Goal: Task Accomplishment & Management: Manage account settings

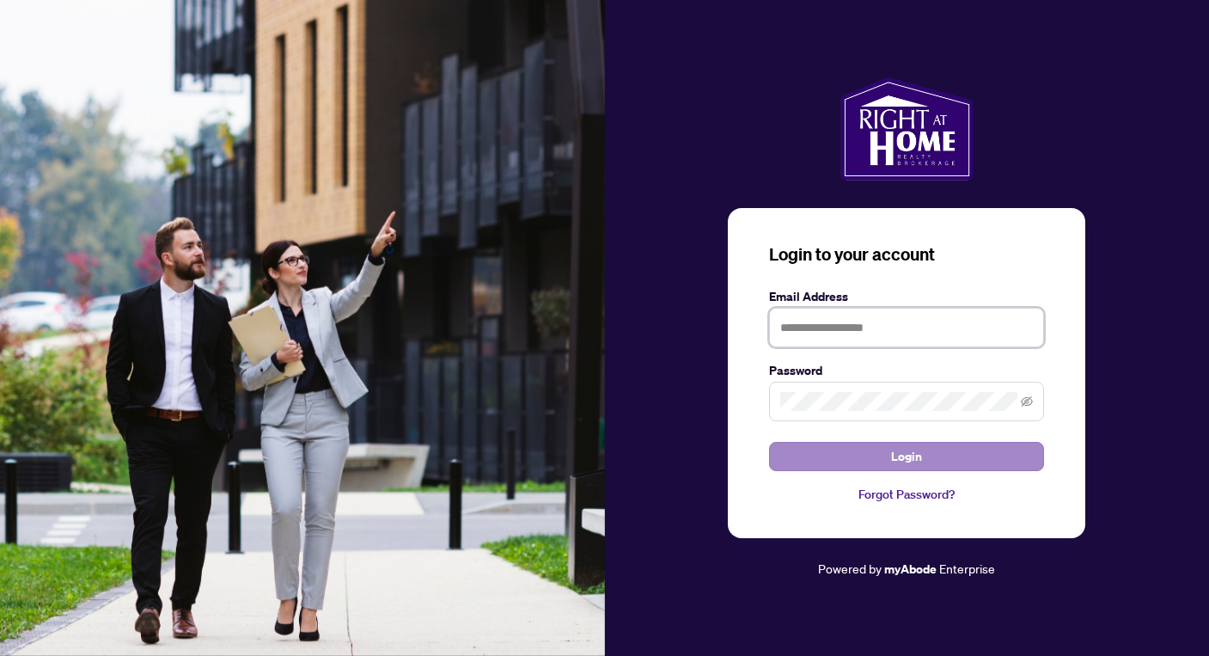
type input "**********"
click at [800, 467] on button "Login" at bounding box center [906, 456] width 275 height 29
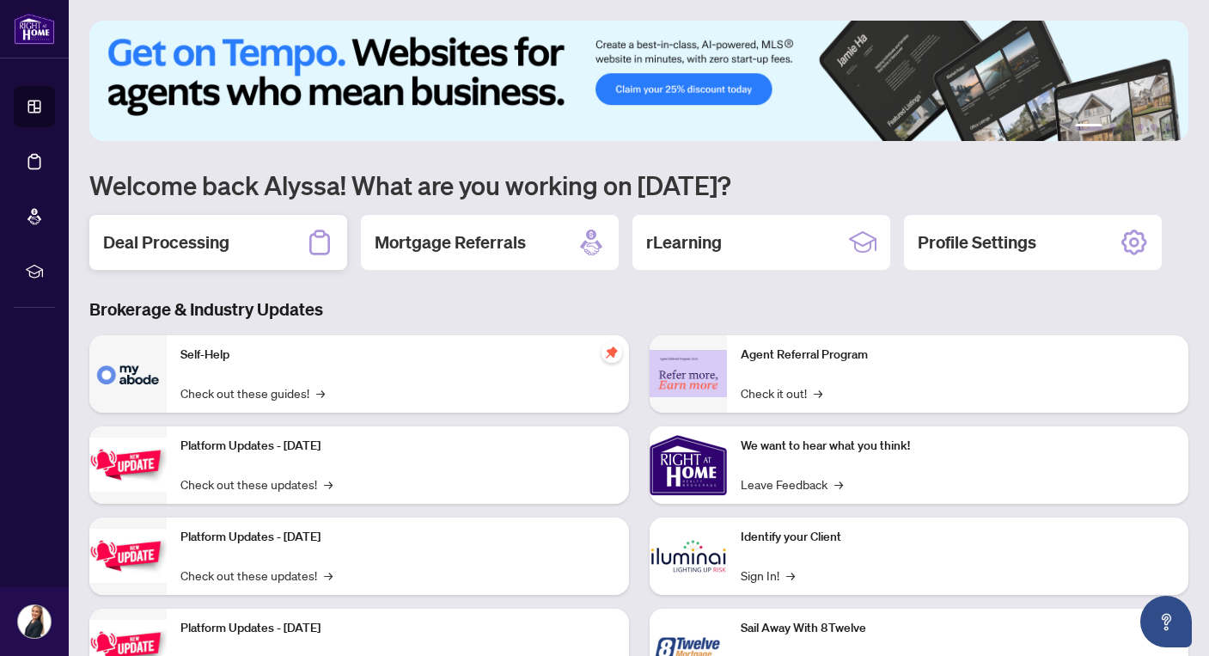
click at [216, 234] on h2 "Deal Processing" at bounding box center [166, 242] width 126 height 24
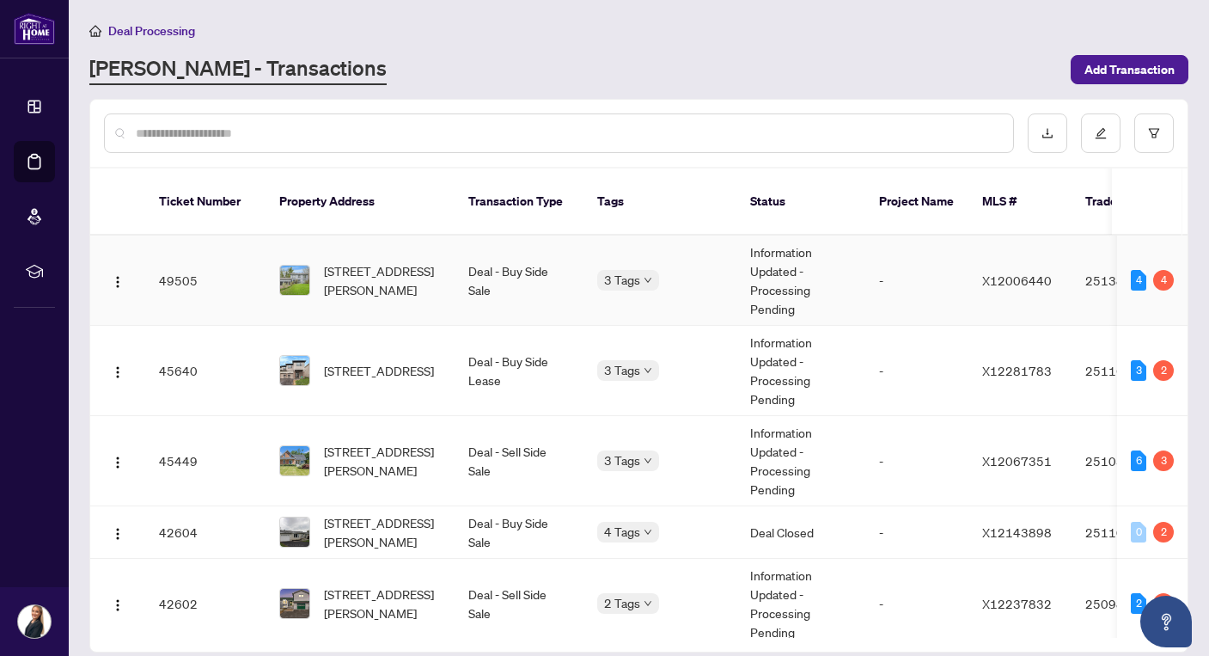
click at [468, 266] on td "Deal - Buy Side Sale" at bounding box center [519, 280] width 129 height 90
click at [244, 272] on td "49505" at bounding box center [205, 280] width 120 height 90
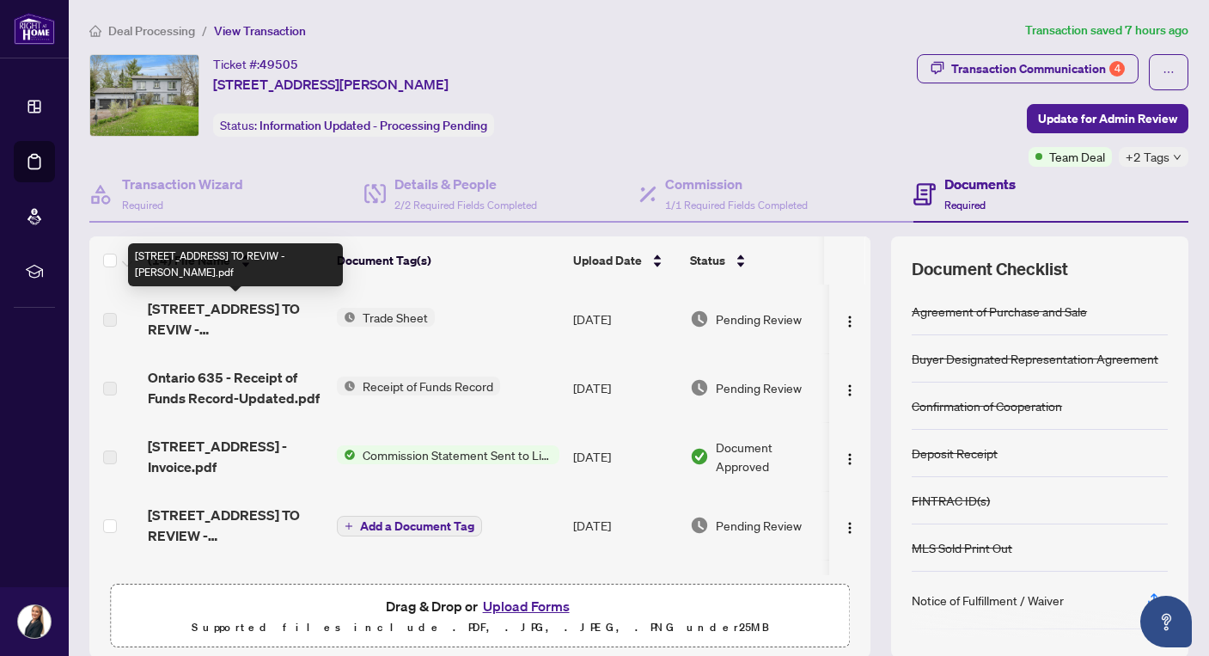
click at [256, 333] on span "[STREET_ADDRESS] TO REVIW - [PERSON_NAME].pdf" at bounding box center [235, 318] width 175 height 41
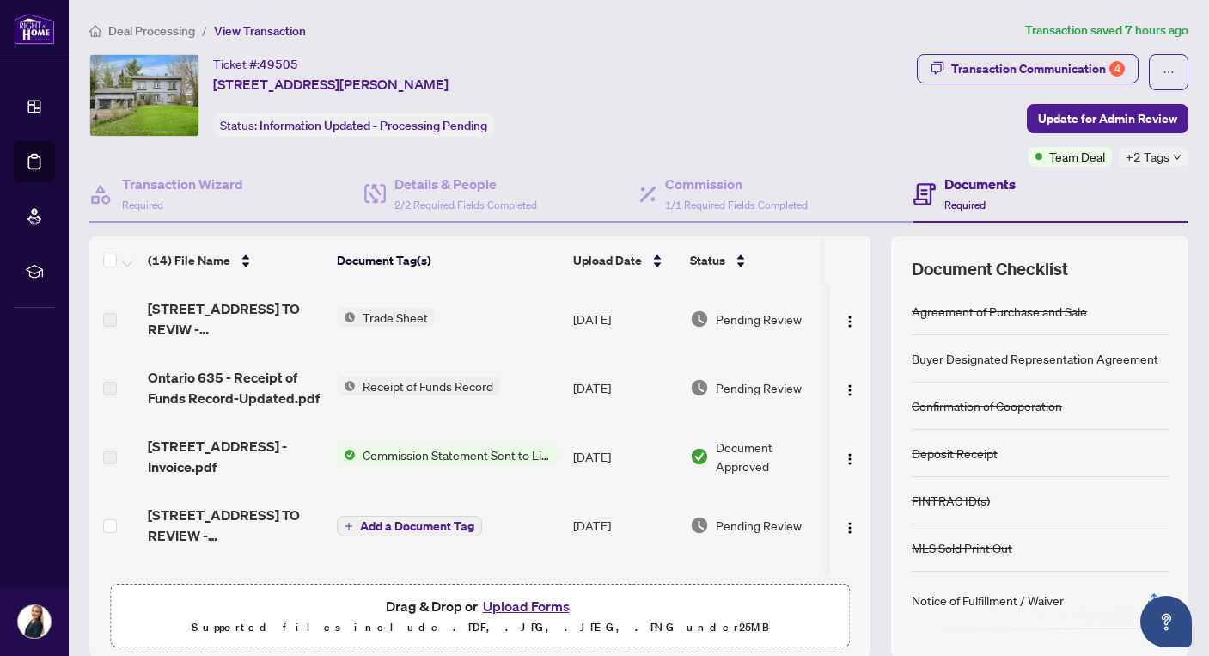
click at [430, 333] on td "Trade Sheet" at bounding box center [448, 318] width 236 height 69
click at [566, 321] on td "[DATE]" at bounding box center [624, 318] width 117 height 69
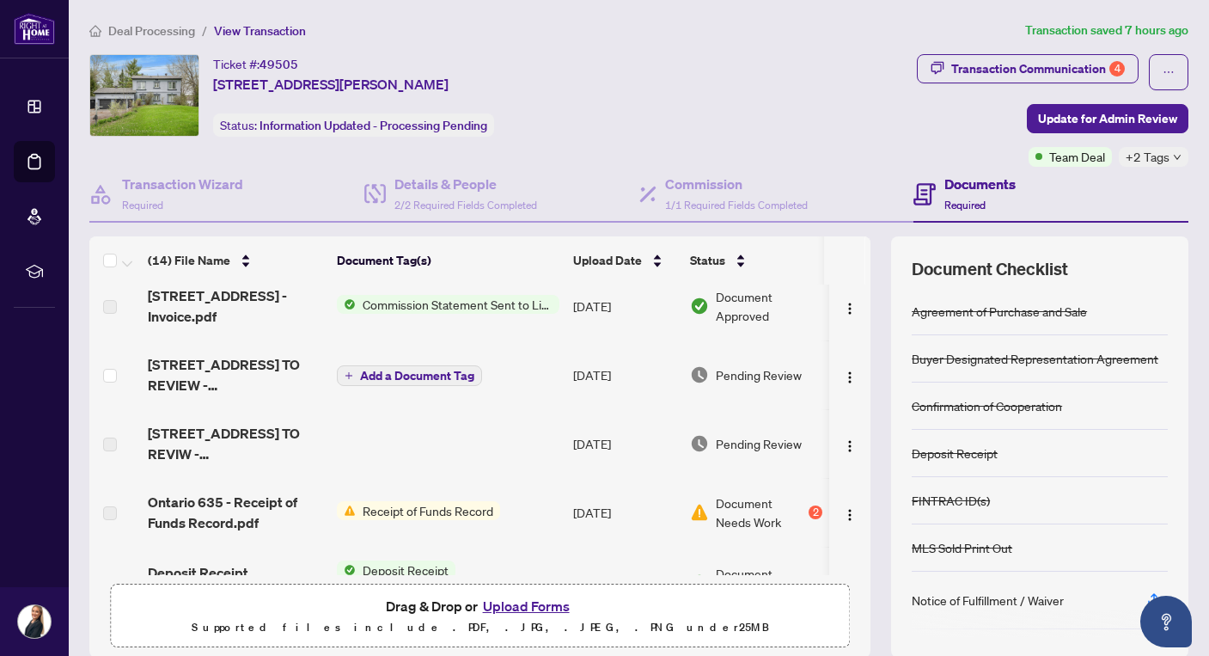
scroll to position [151, 0]
click at [456, 444] on td at bounding box center [448, 442] width 236 height 69
click at [531, 382] on td "Add a Document Tag" at bounding box center [448, 373] width 236 height 69
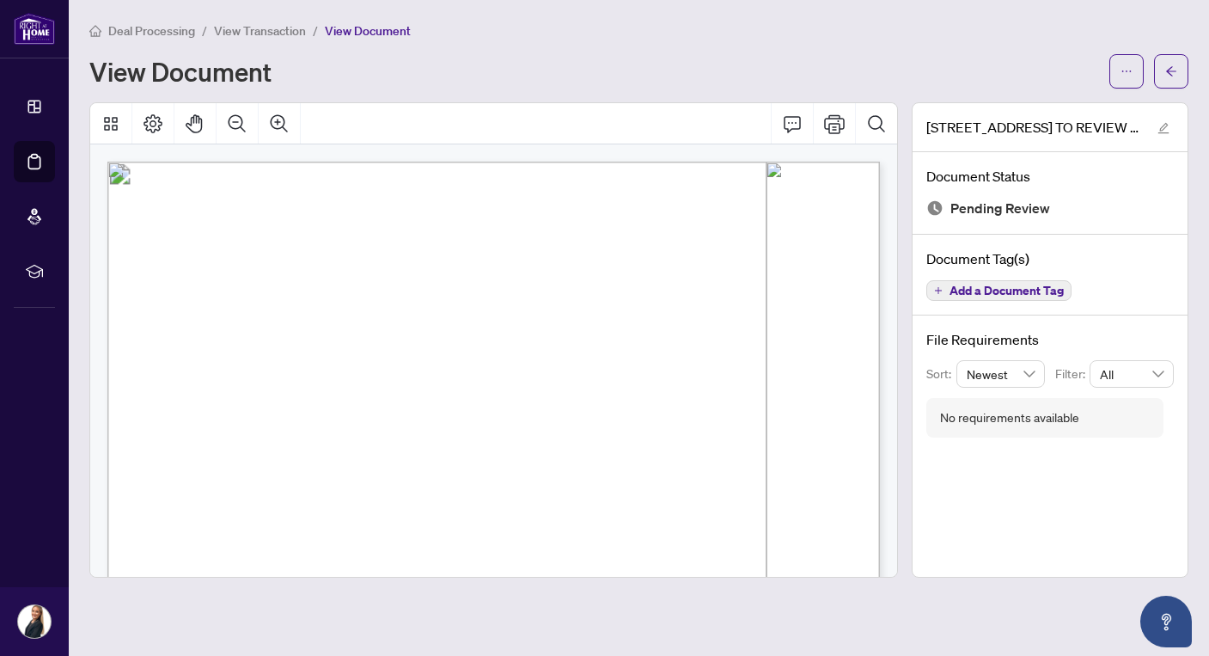
scroll to position [602, 0]
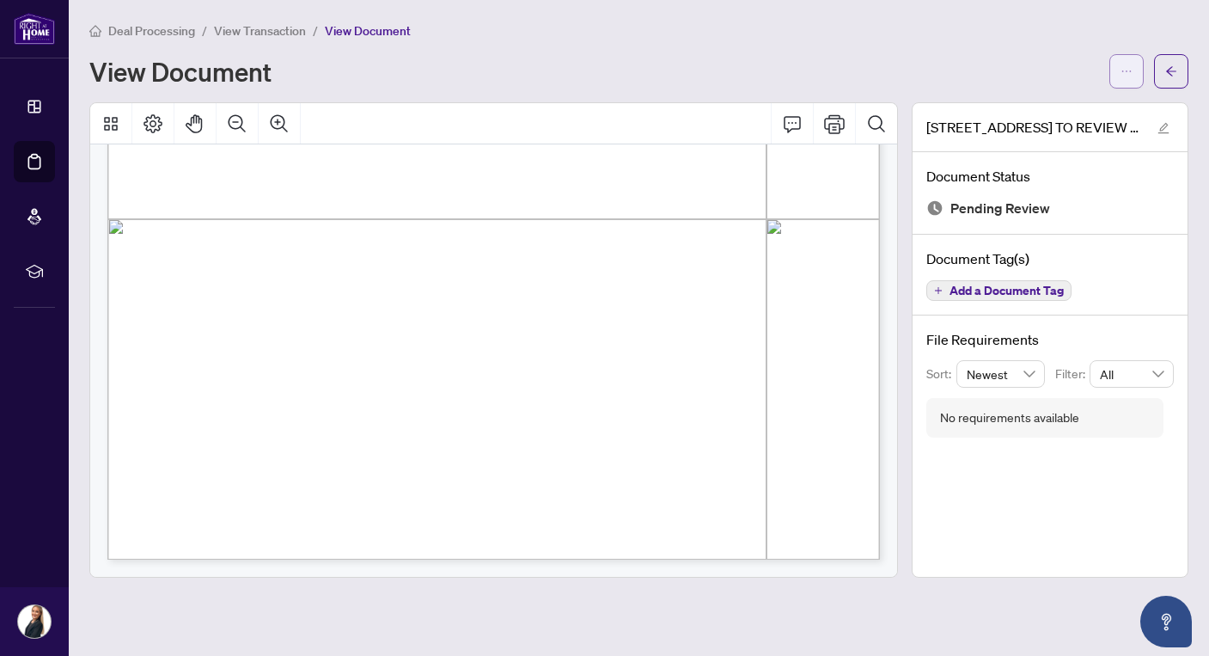
click at [1134, 67] on button "button" at bounding box center [1126, 71] width 34 height 34
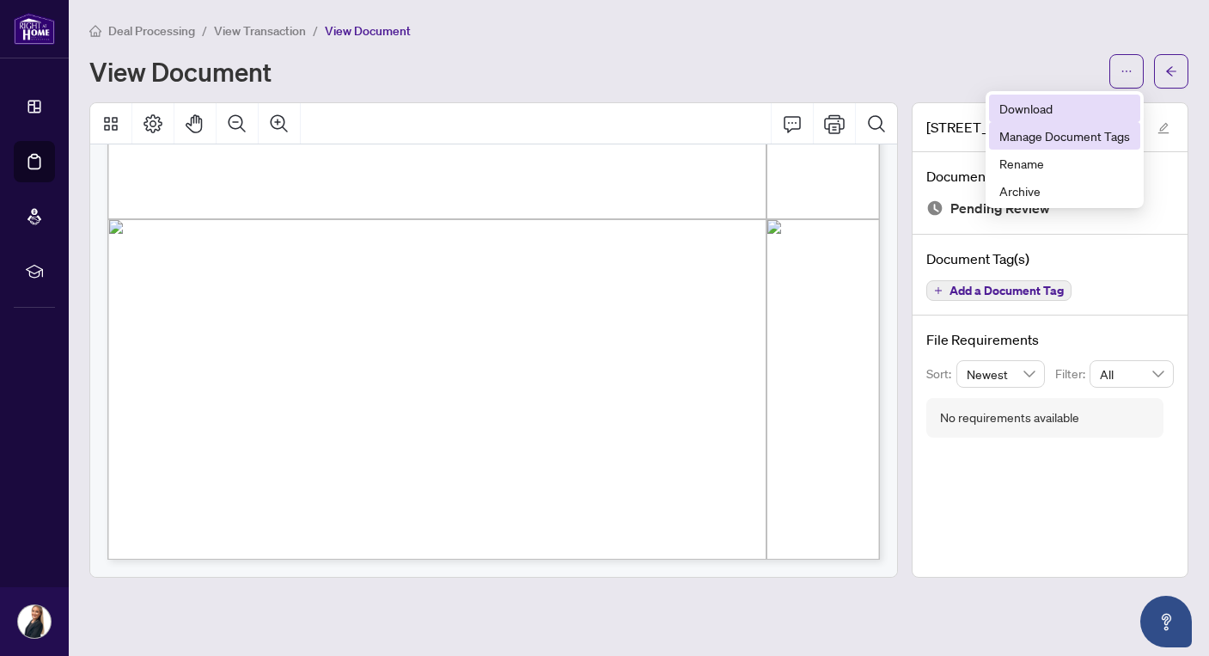
click at [1033, 112] on span "Download" at bounding box center [1064, 108] width 131 height 19
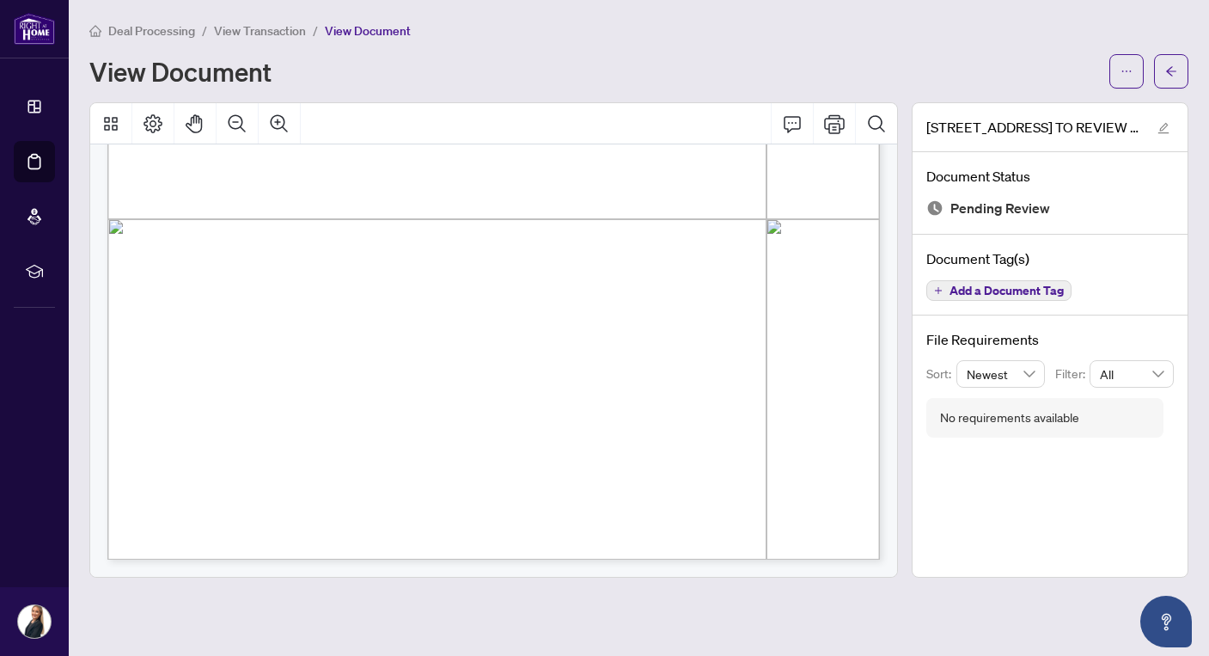
click at [272, 29] on span "View Transaction" at bounding box center [260, 30] width 92 height 15
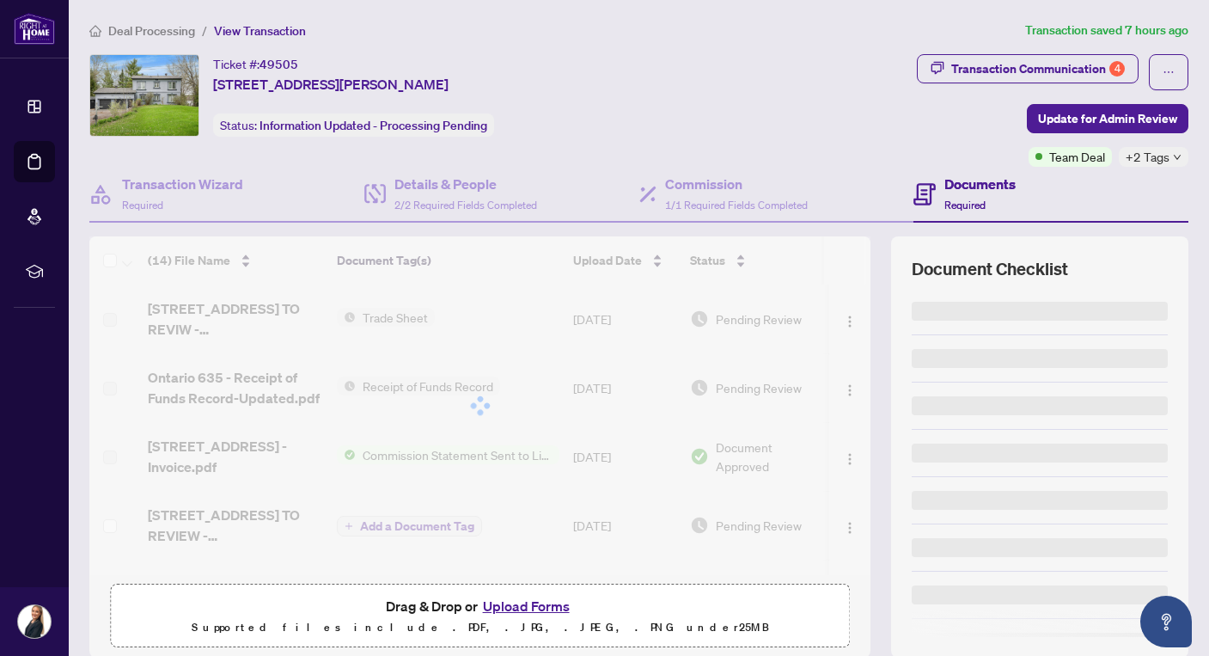
click at [168, 28] on span "Deal Processing" at bounding box center [151, 30] width 87 height 15
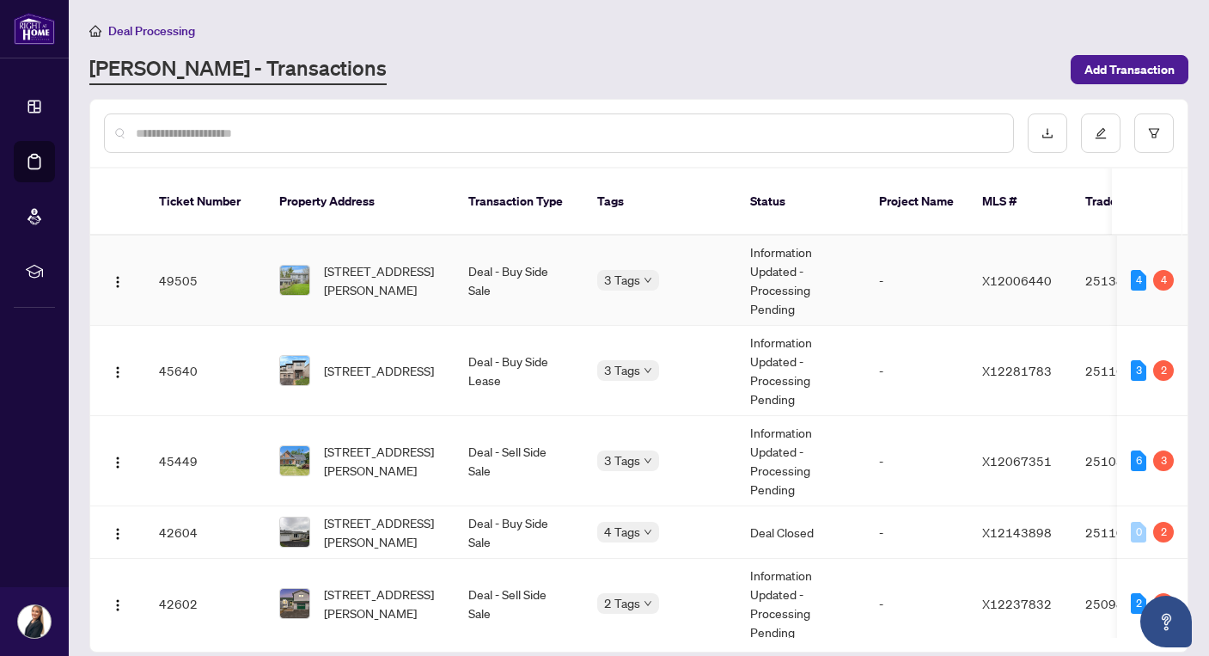
click at [340, 239] on td "[STREET_ADDRESS][PERSON_NAME]" at bounding box center [360, 280] width 189 height 90
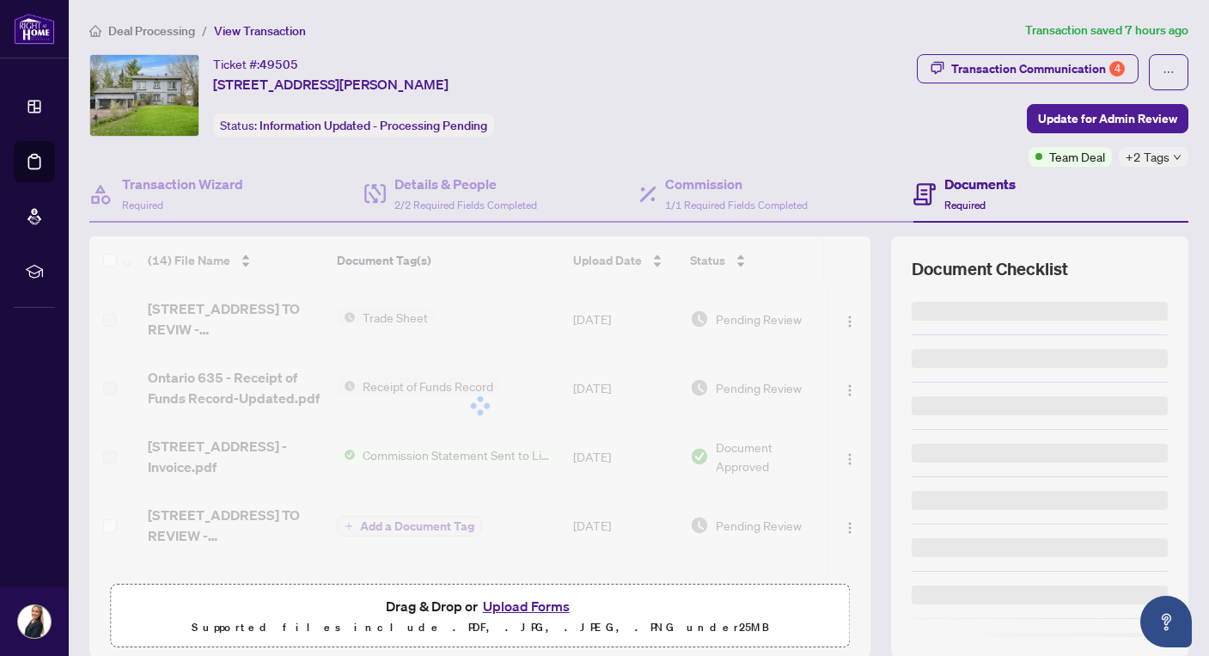
scroll to position [64, 0]
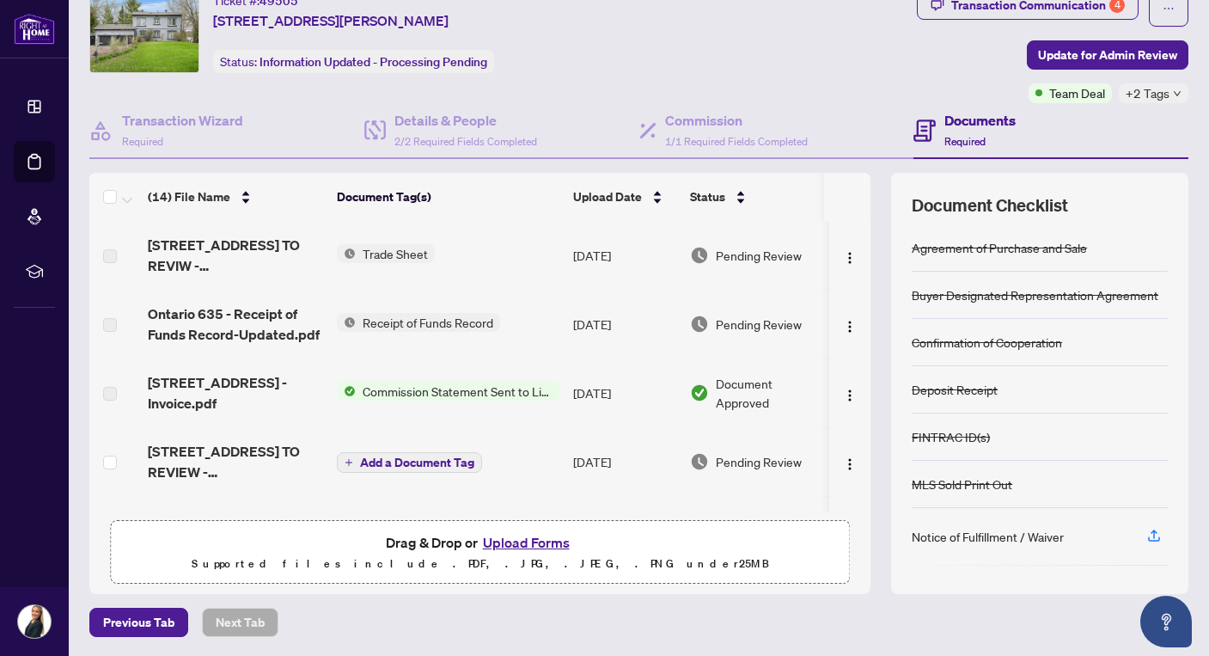
click at [523, 540] on button "Upload Forms" at bounding box center [526, 542] width 97 height 22
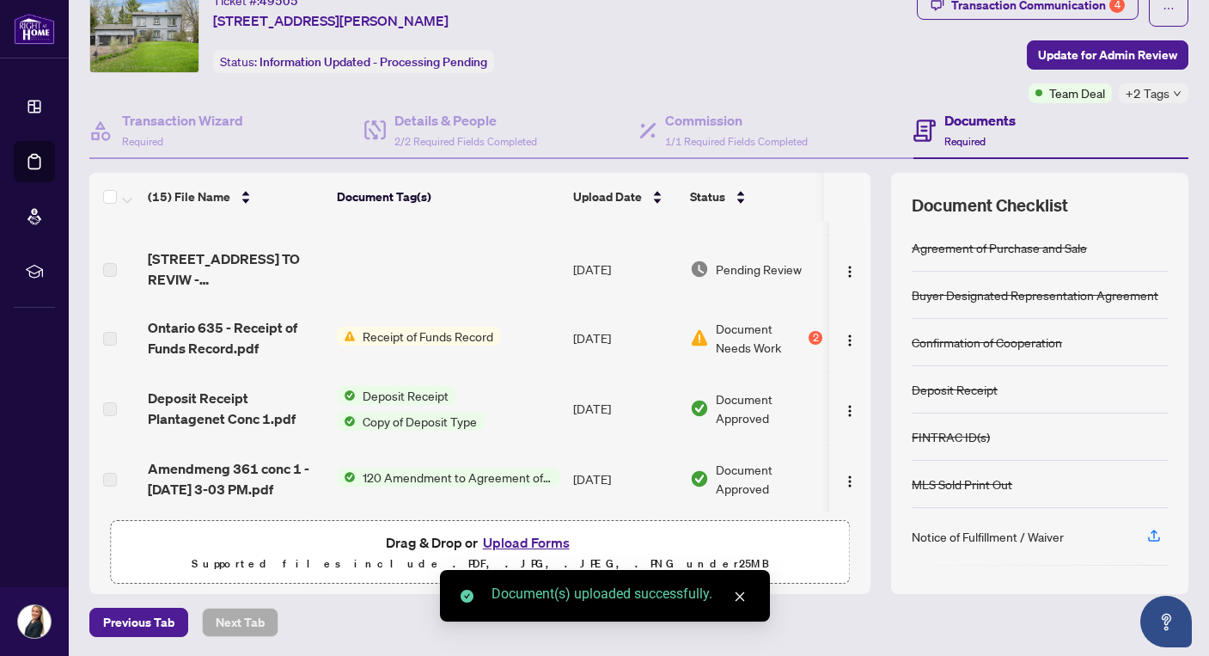
scroll to position [0, 0]
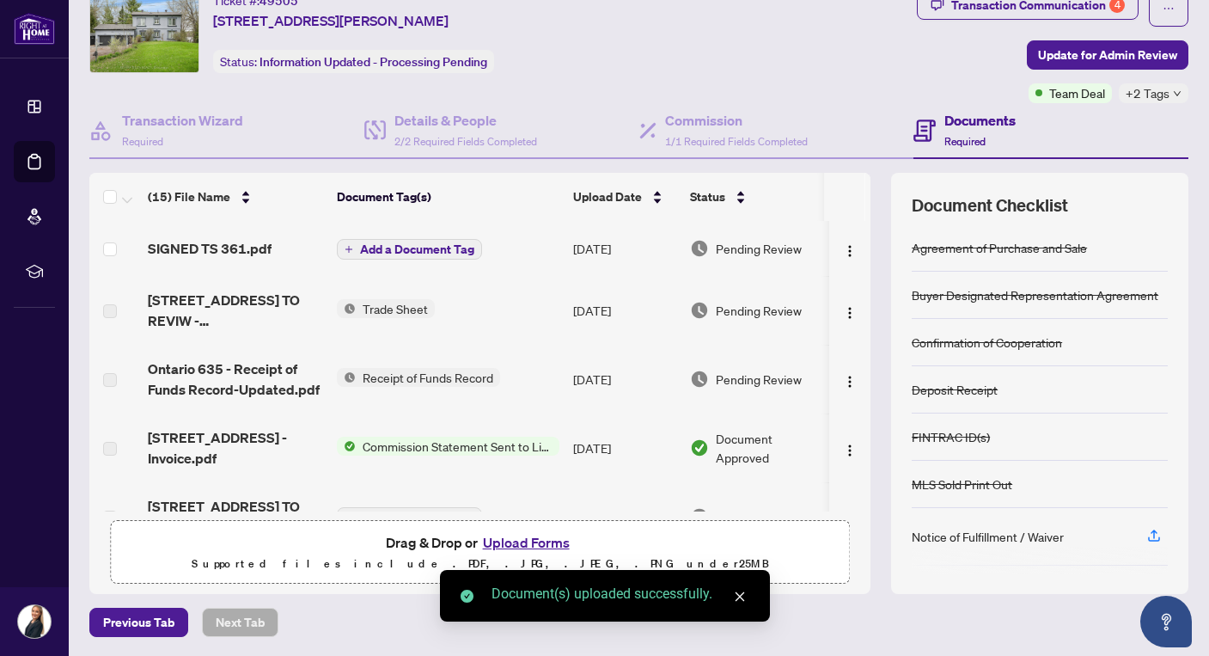
click at [419, 243] on span "Add a Document Tag" at bounding box center [417, 249] width 114 height 12
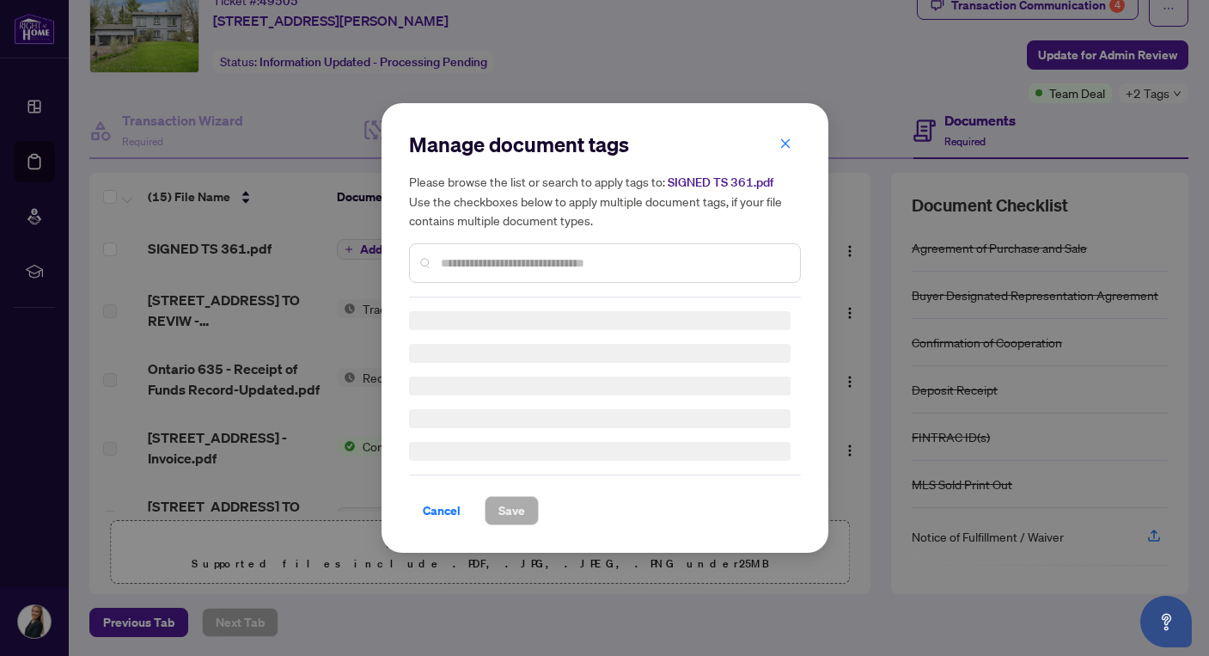
click at [504, 269] on div "Manage document tags Please browse the list or search to apply tags to: SIGNED …" at bounding box center [605, 328] width 392 height 394
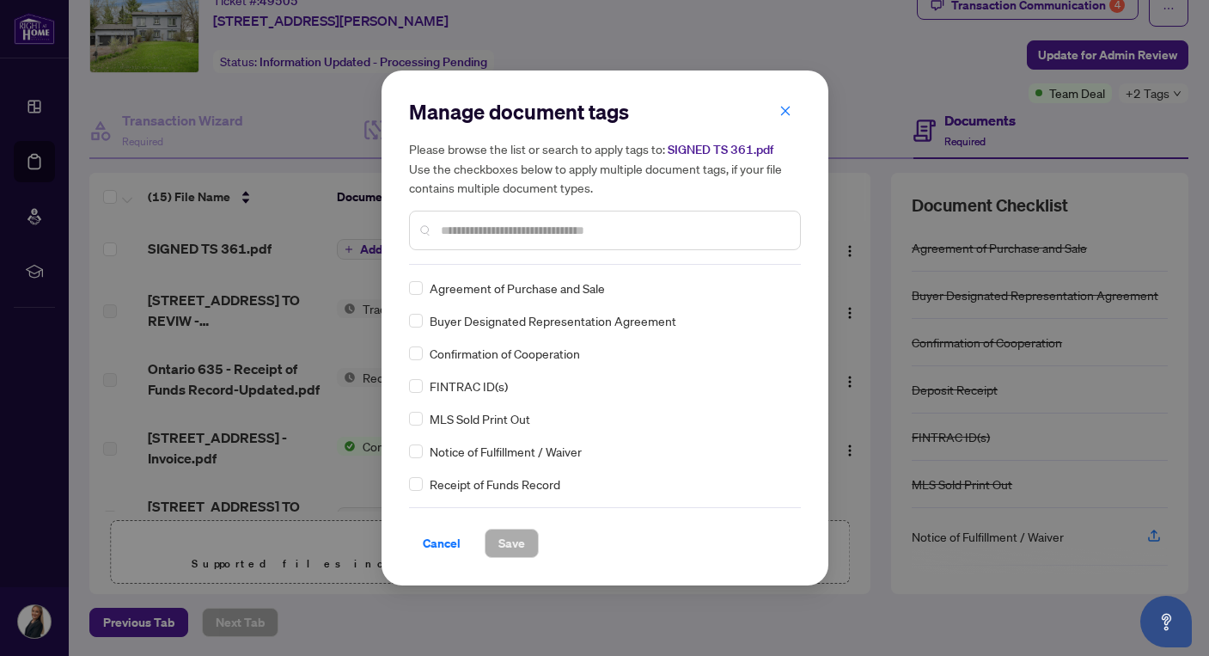
click at [498, 230] on input "text" at bounding box center [613, 230] width 345 height 19
type input "*"
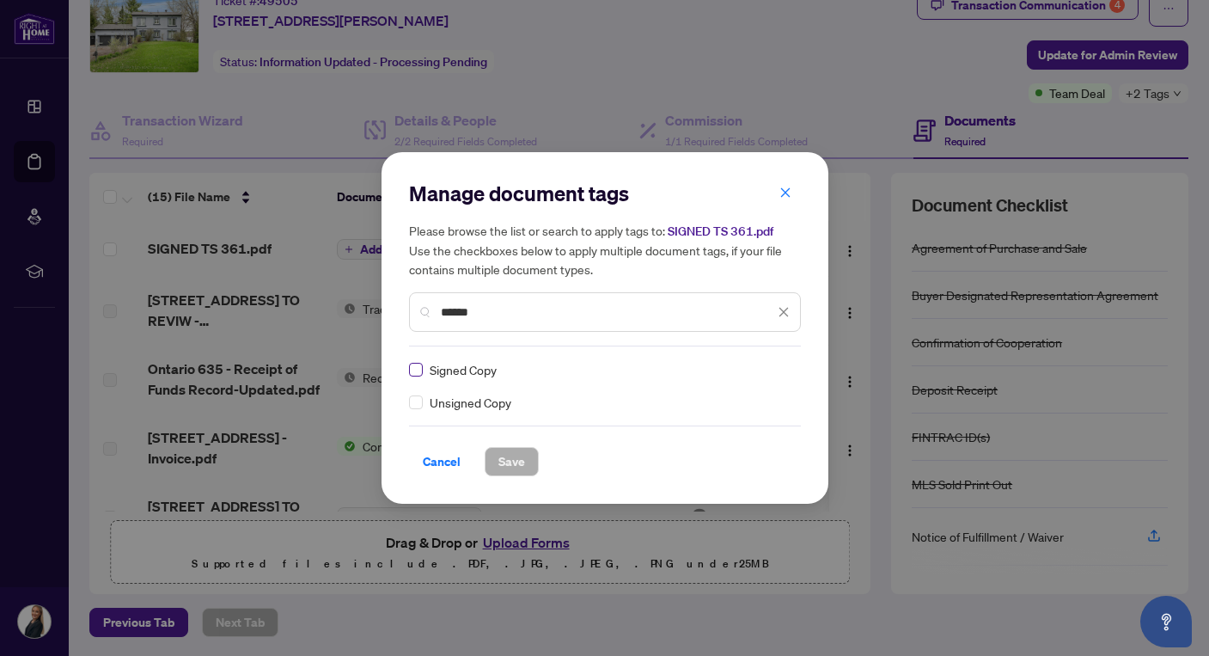
type input "******"
click at [510, 465] on span "Save" at bounding box center [511, 461] width 27 height 27
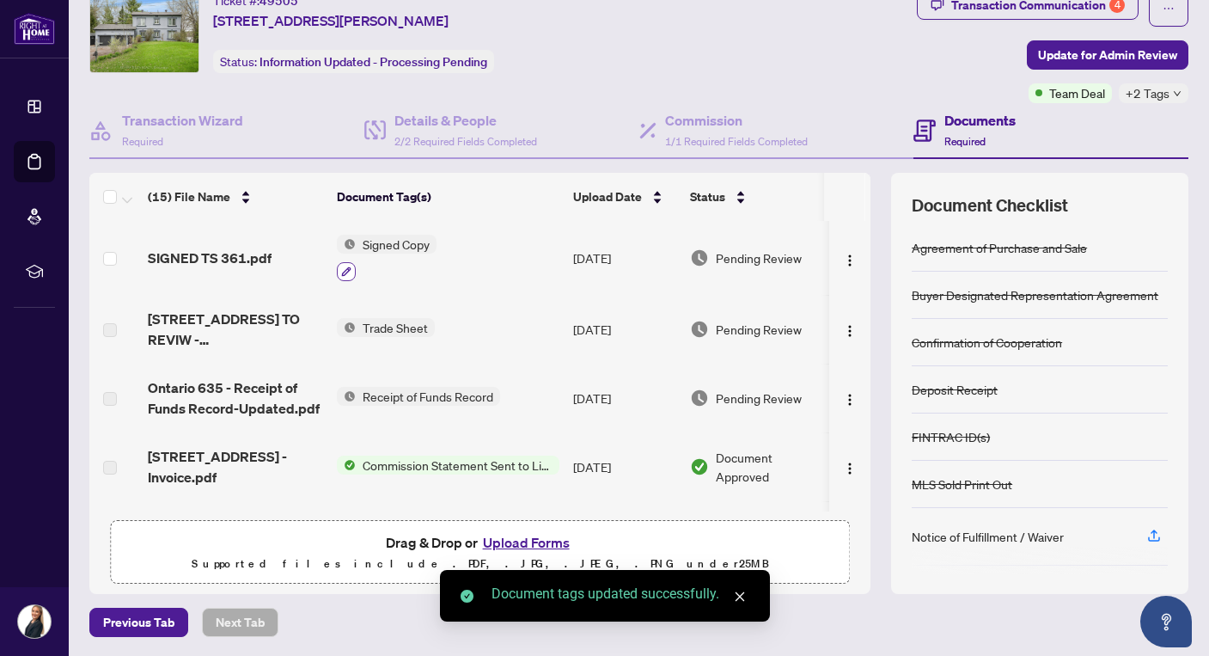
click at [347, 271] on icon "button" at bounding box center [346, 271] width 10 height 10
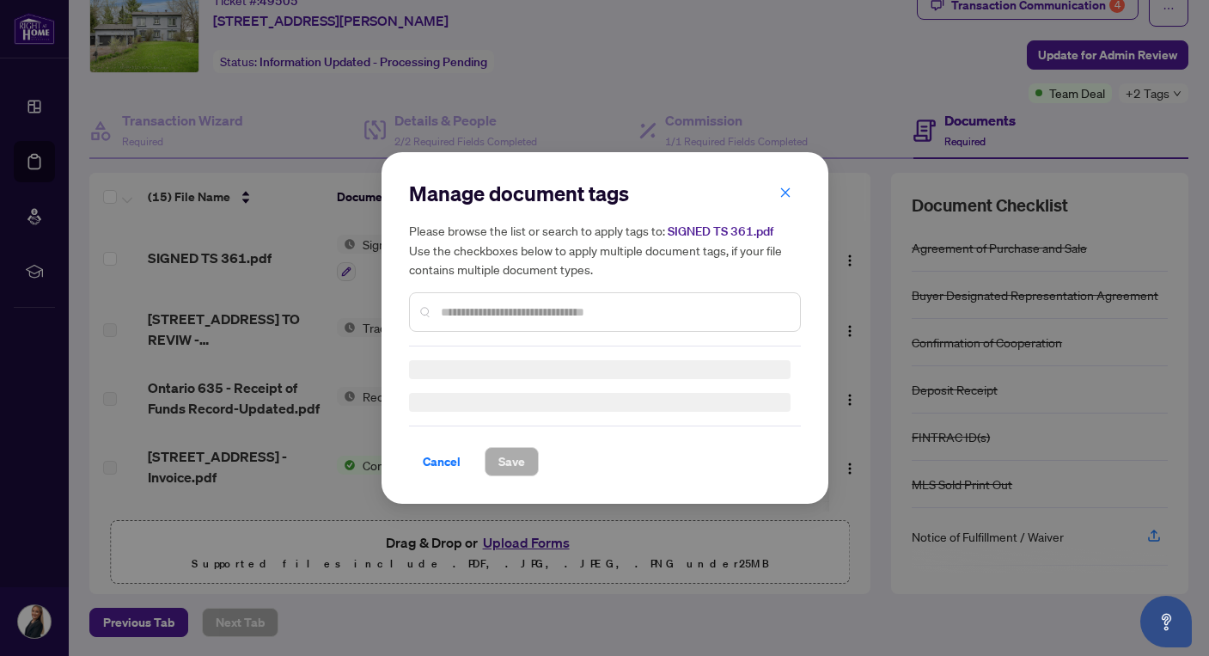
click at [486, 360] on div at bounding box center [605, 386] width 392 height 52
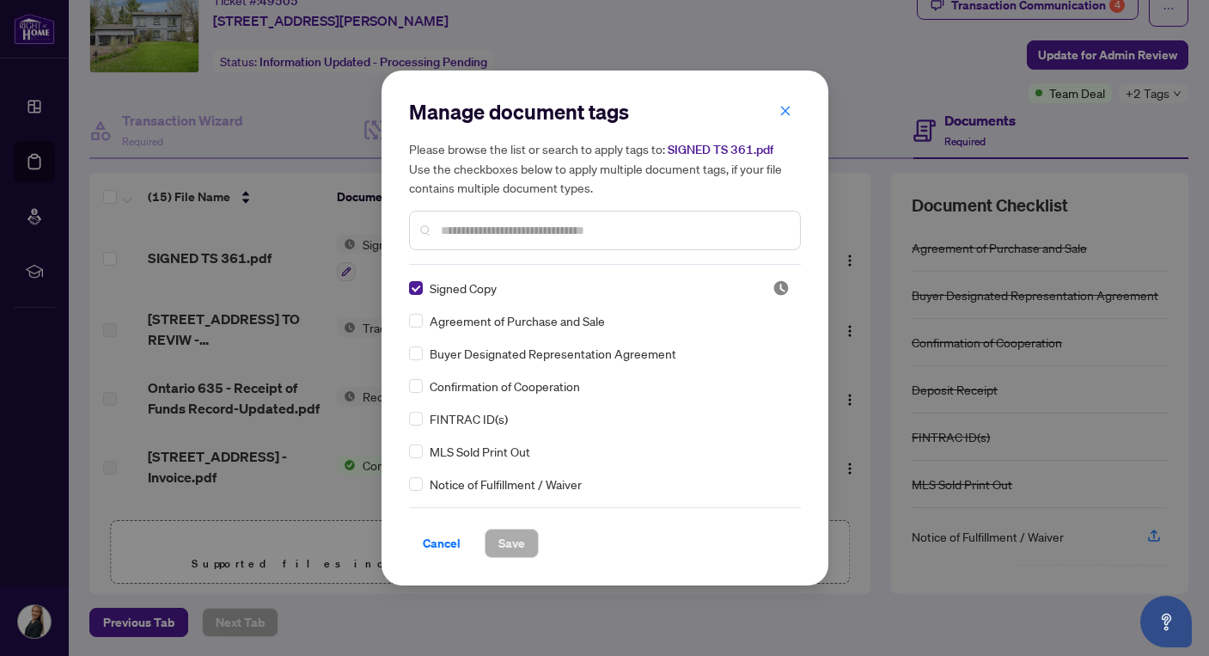
click at [472, 237] on input "text" at bounding box center [613, 230] width 345 height 19
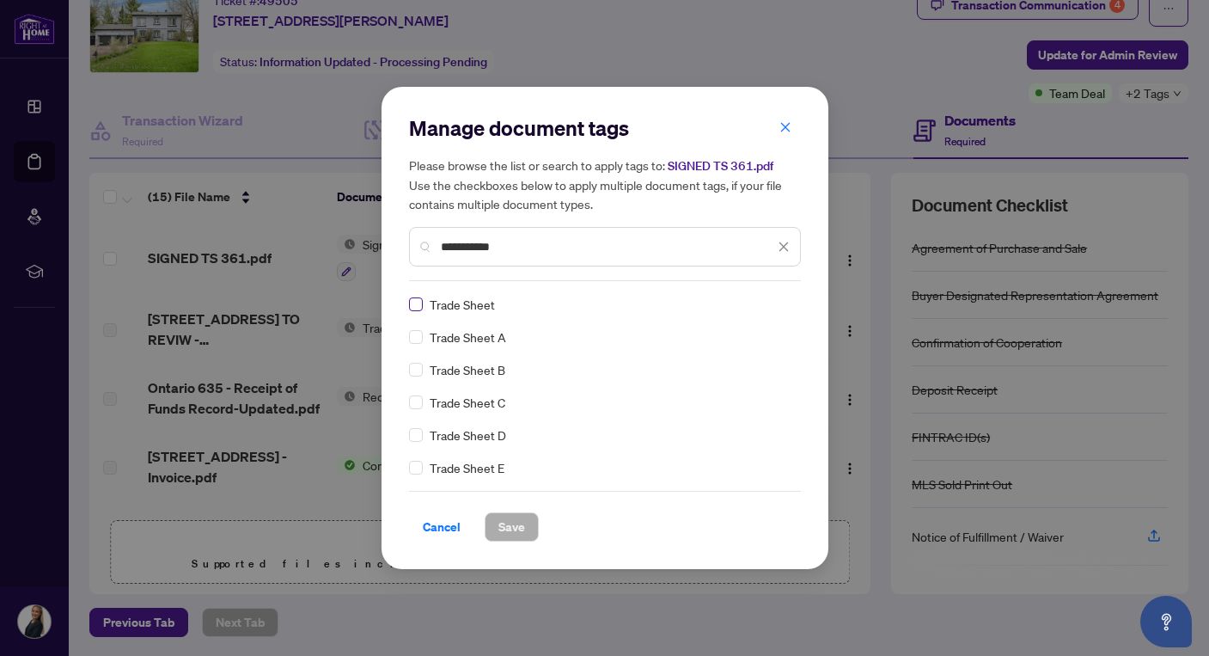
type input "**********"
click at [525, 528] on button "Save" at bounding box center [512, 526] width 54 height 29
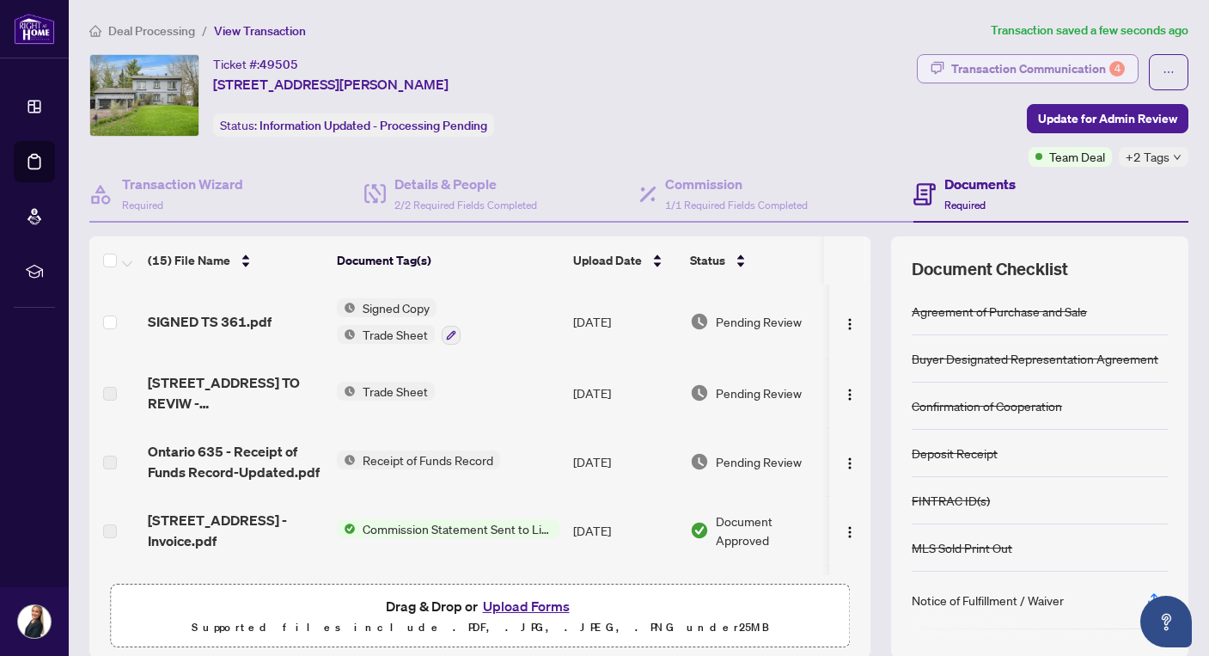
click at [982, 76] on div "Transaction Communication 4" at bounding box center [1038, 68] width 174 height 27
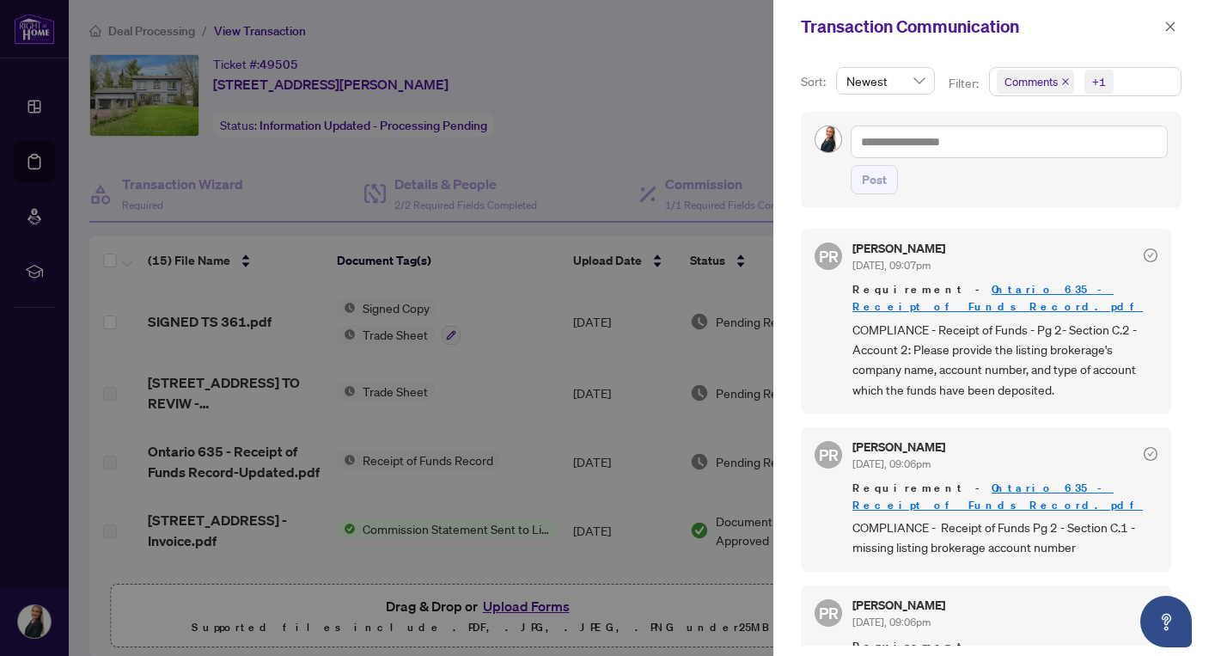
click at [693, 171] on div at bounding box center [604, 328] width 1209 height 656
click at [339, 187] on div at bounding box center [604, 328] width 1209 height 656
click at [1169, 33] on span "button" at bounding box center [1170, 26] width 12 height 27
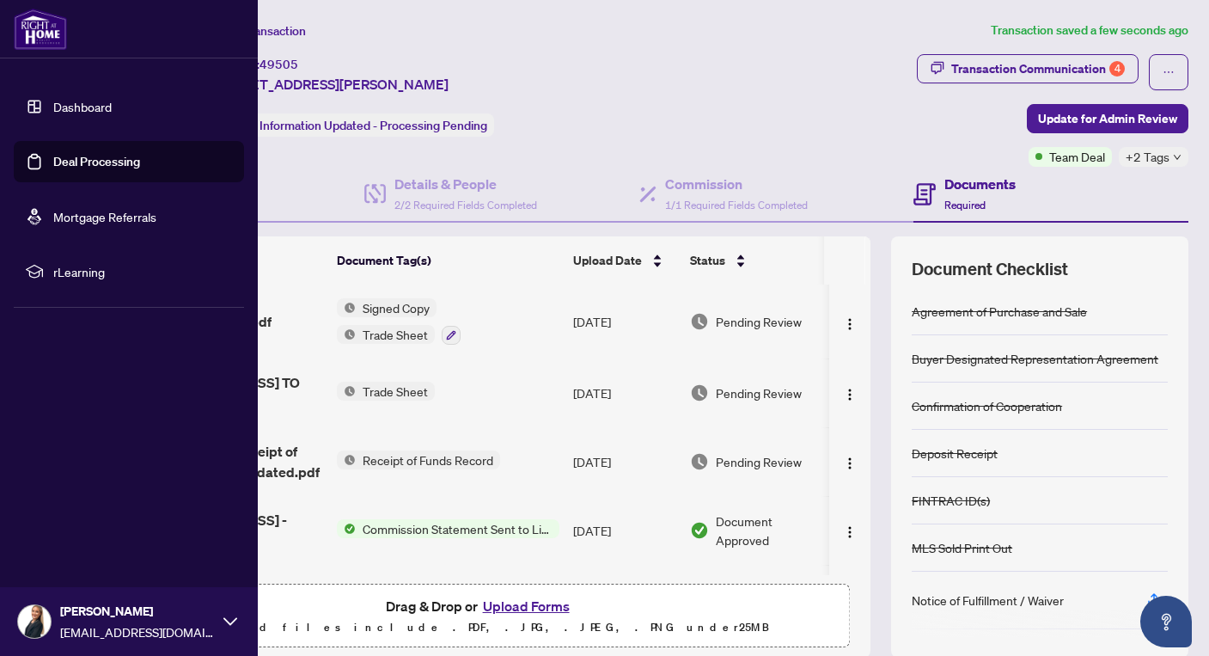
click at [67, 102] on link "Dashboard" at bounding box center [82, 106] width 58 height 15
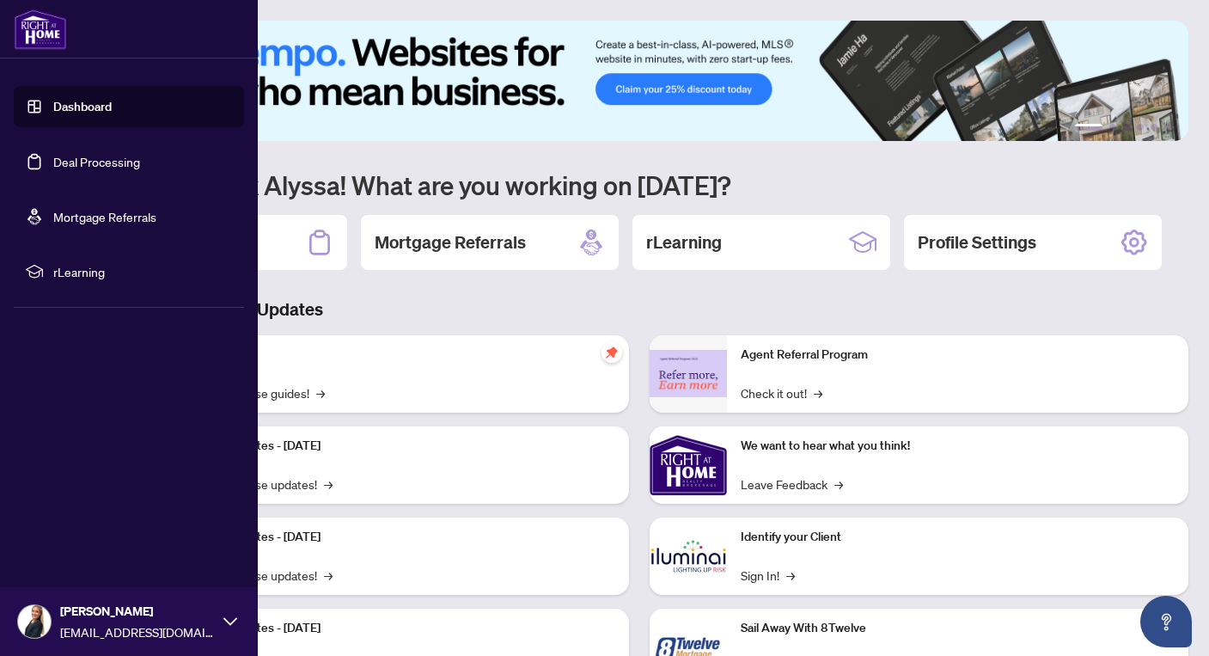
click at [235, 628] on div "[PERSON_NAME] [PERSON_NAME][EMAIL_ADDRESS][DOMAIN_NAME]" at bounding box center [129, 621] width 258 height 69
click at [68, 514] on span "Logout" at bounding box center [69, 518] width 39 height 27
